Goal: Transaction & Acquisition: Purchase product/service

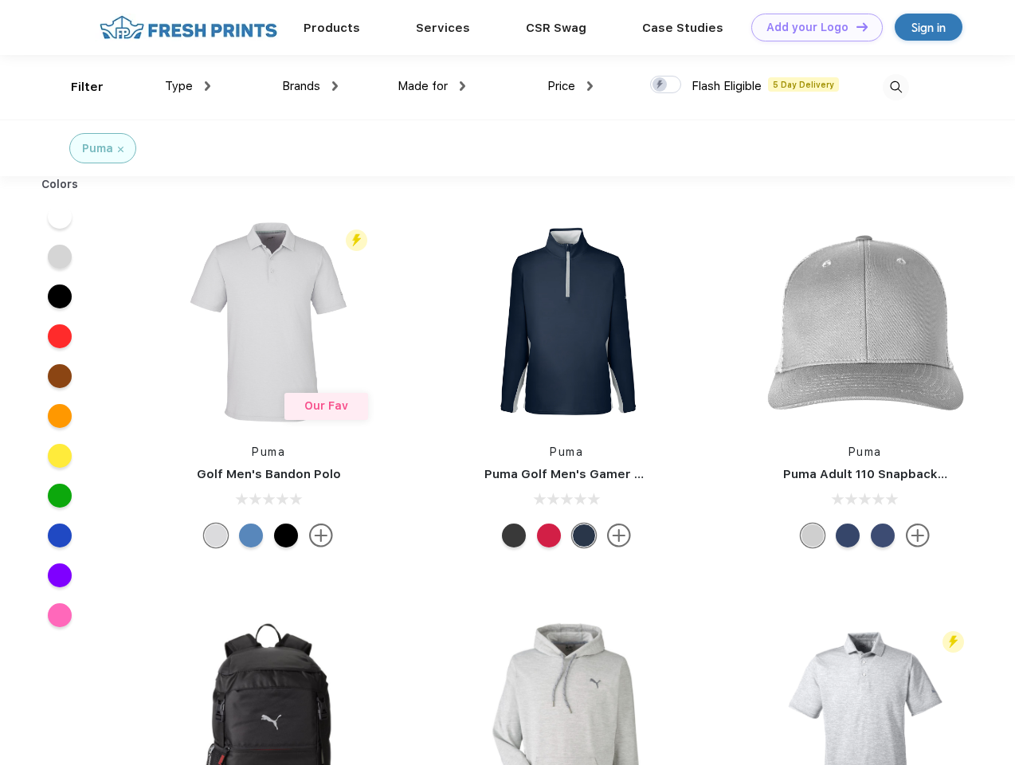
click at [811, 27] on link "Add your Logo Design Tool" at bounding box center [816, 28] width 131 height 28
click at [0, 0] on div "Design Tool" at bounding box center [0, 0] width 0 height 0
click at [855, 26] on link "Add your Logo Design Tool" at bounding box center [816, 28] width 131 height 28
click at [76, 87] on div "Filter" at bounding box center [87, 87] width 33 height 18
click at [188, 86] on span "Type" at bounding box center [179, 86] width 28 height 14
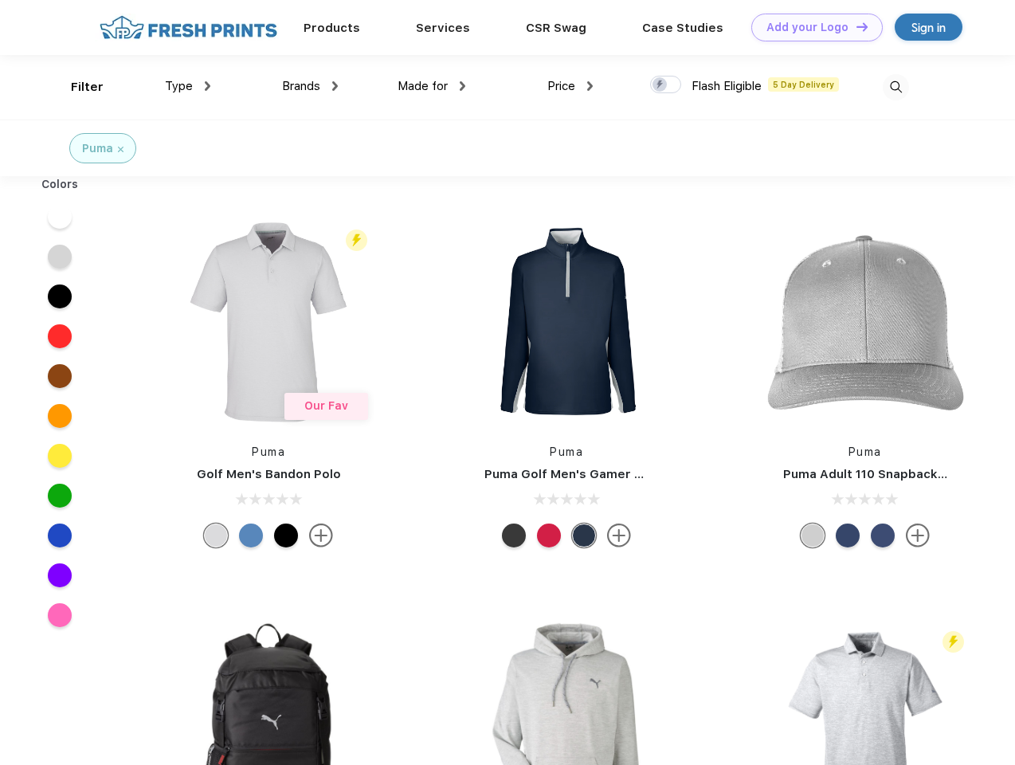
click at [310, 86] on span "Brands" at bounding box center [301, 86] width 38 height 14
click at [432, 86] on span "Made for" at bounding box center [423, 86] width 50 height 14
click at [570, 86] on span "Price" at bounding box center [561, 86] width 28 height 14
click at [666, 85] on div at bounding box center [665, 85] width 31 height 18
click at [660, 85] on input "checkbox" at bounding box center [655, 80] width 10 height 10
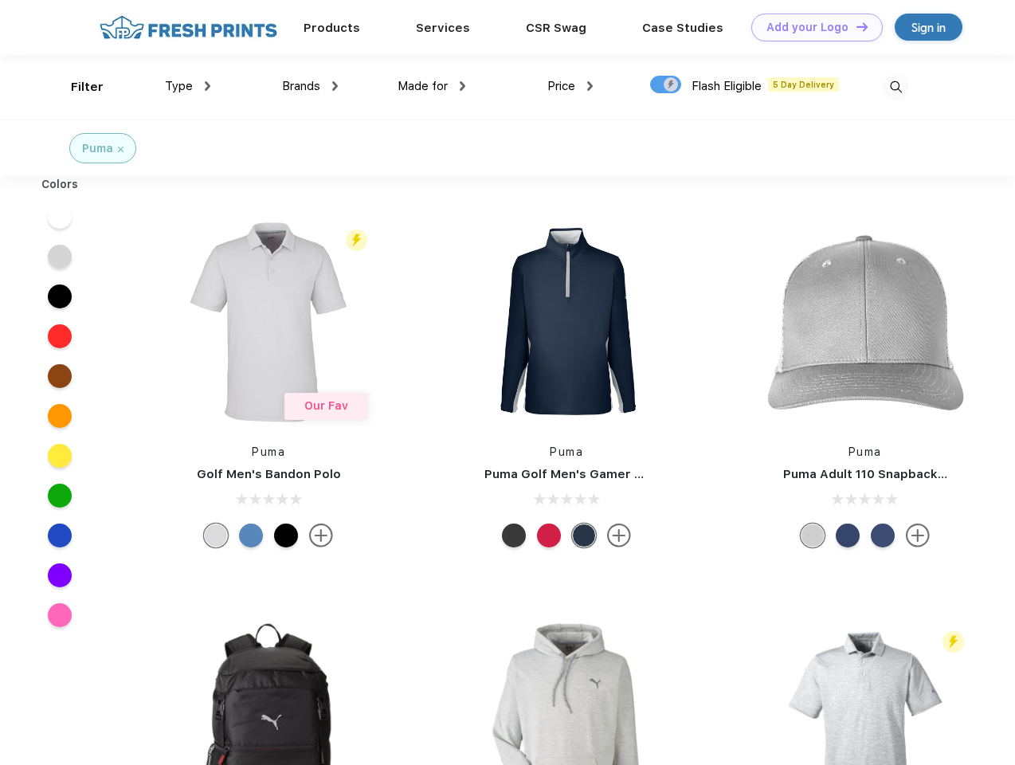
click at [895, 87] on img at bounding box center [896, 87] width 26 height 26
